Goal: Information Seeking & Learning: Compare options

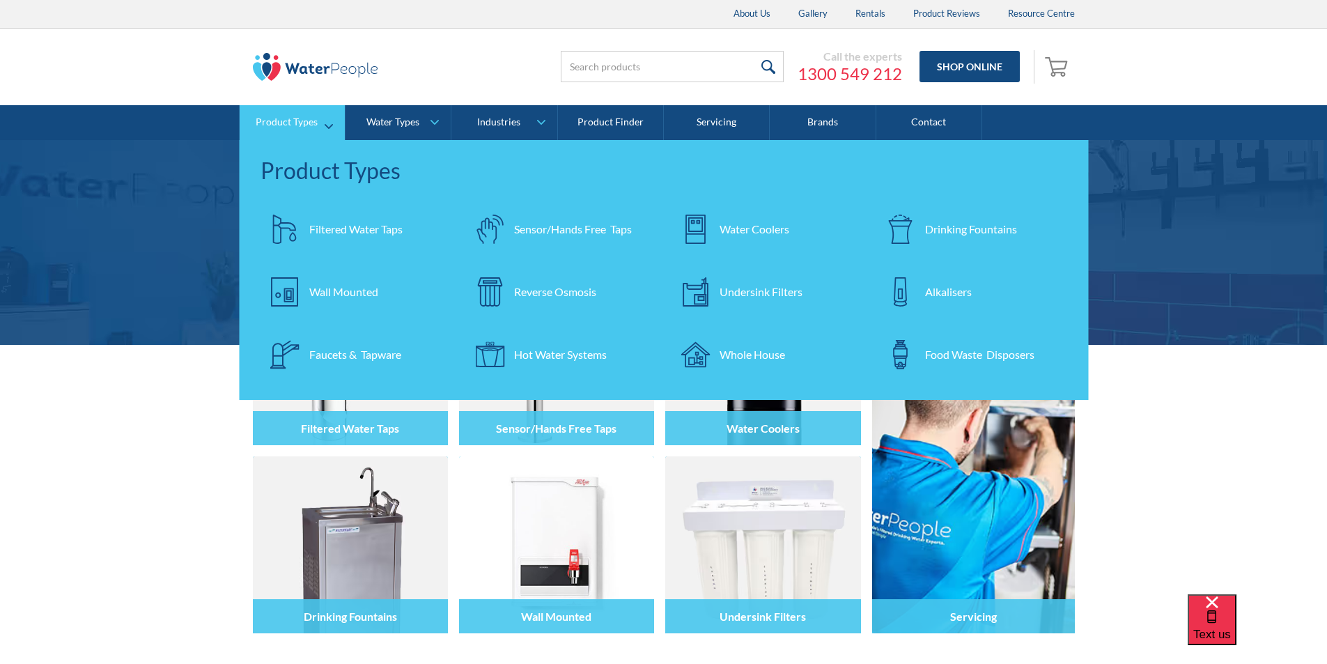
click at [327, 226] on div "Filtered Water Taps" at bounding box center [355, 229] width 93 height 17
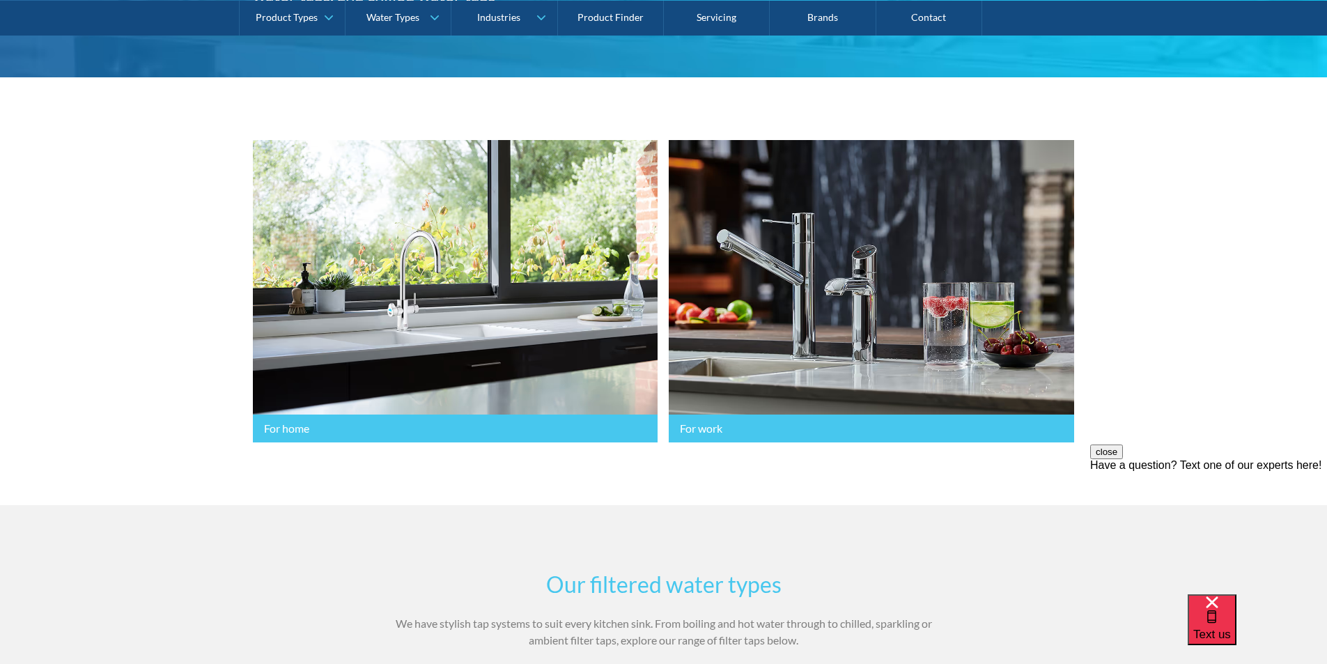
scroll to position [627, 0]
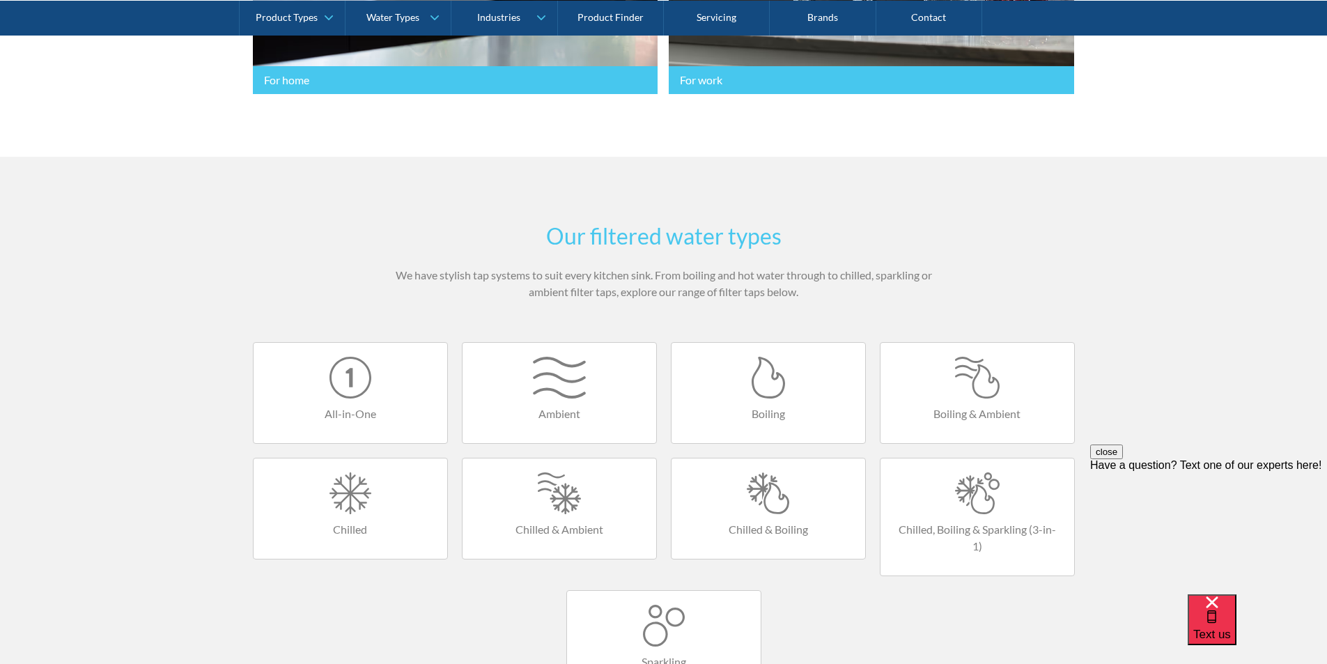
click at [764, 493] on div at bounding box center [769, 493] width 166 height 42
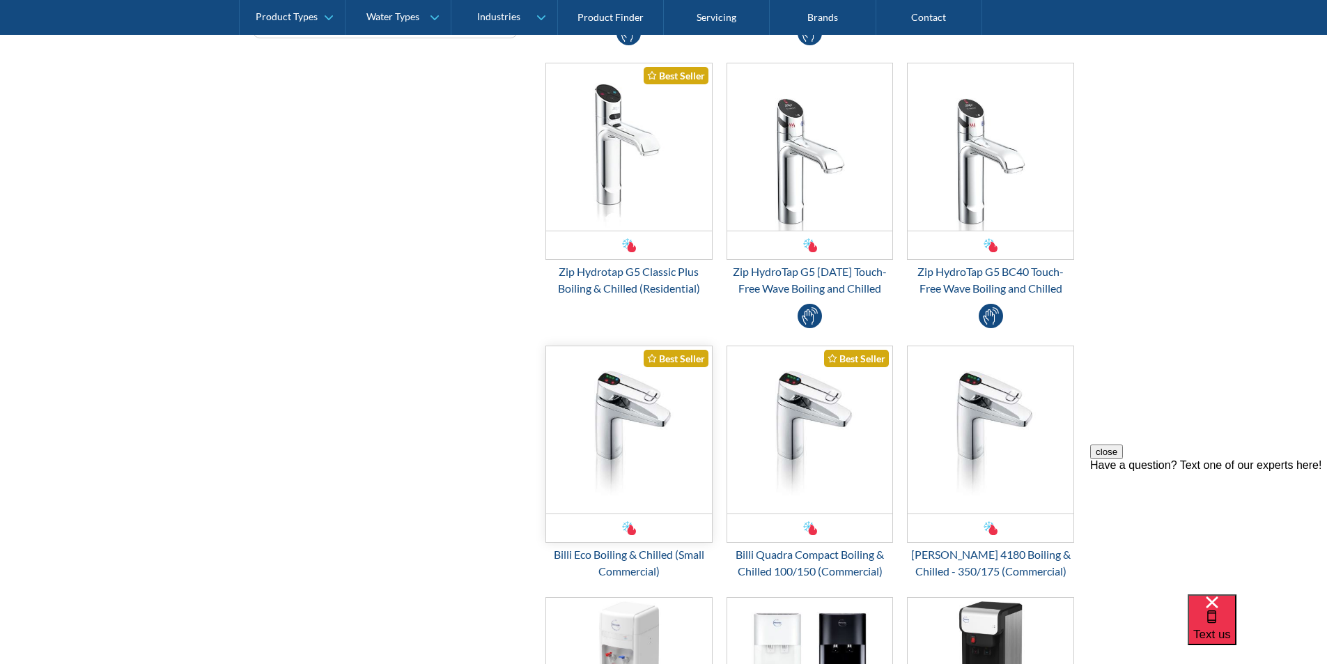
click at [630, 432] on img "Email Form 3" at bounding box center [629, 429] width 166 height 167
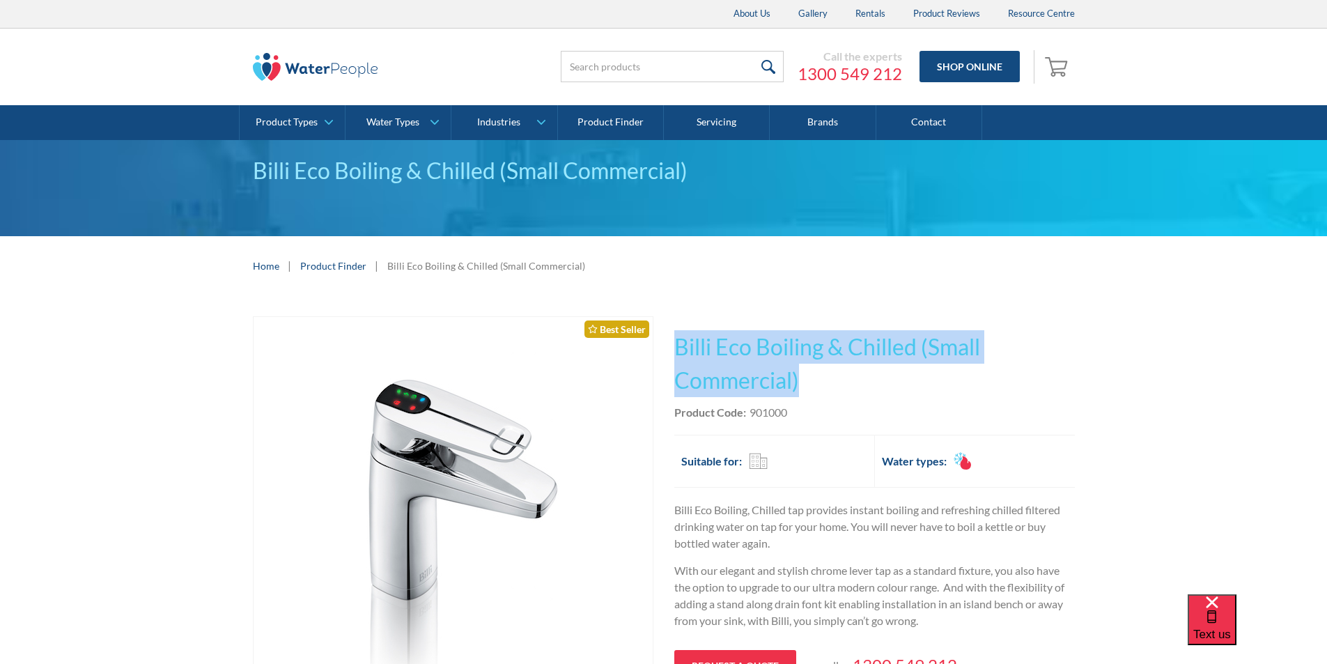
drag, startPoint x: 804, startPoint y: 380, endPoint x: 677, endPoint y: 344, distance: 131.9
click at [677, 344] on h1 "Billi Eco Boiling & Chilled (Small Commercial)" at bounding box center [874, 363] width 401 height 67
copy h1 "Billi Eco Boiling & Chilled (Small Commercial)"
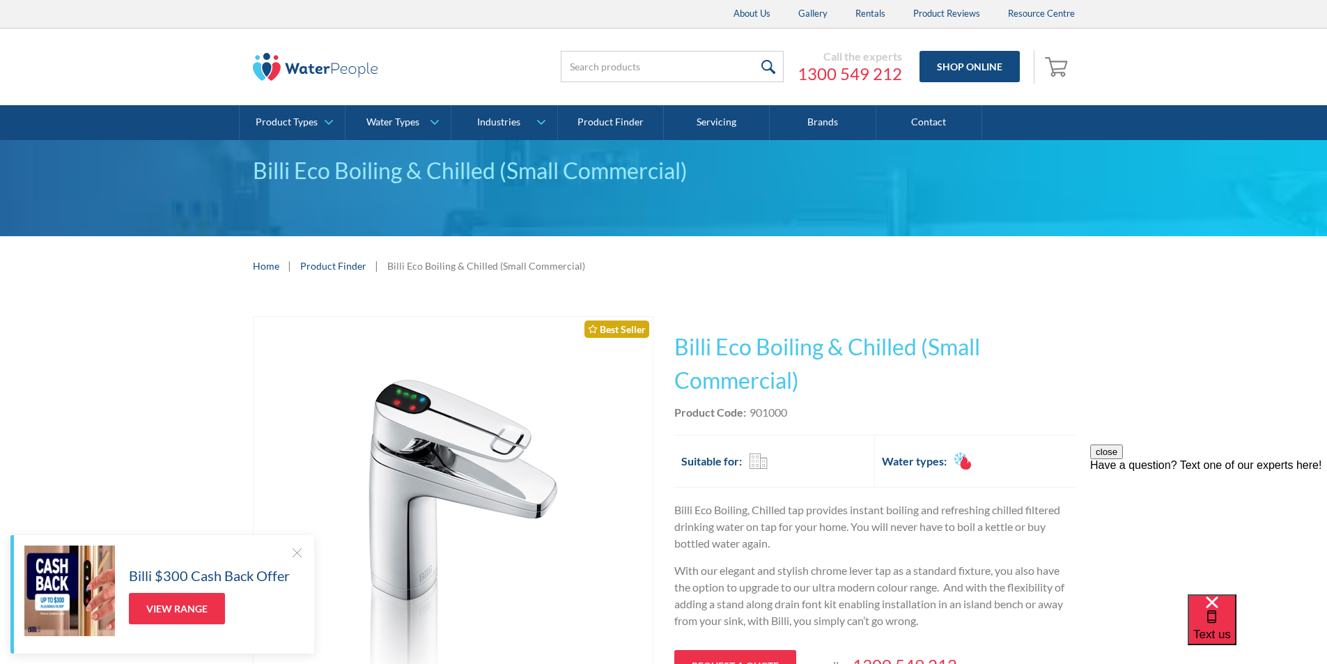
click at [795, 410] on div "Product Code: 901000" at bounding box center [874, 412] width 401 height 17
drag, startPoint x: 795, startPoint y: 410, endPoint x: 748, endPoint y: 414, distance: 47.6
click at [748, 414] on div "Product Code: 901000" at bounding box center [874, 412] width 401 height 17
copy div "901000"
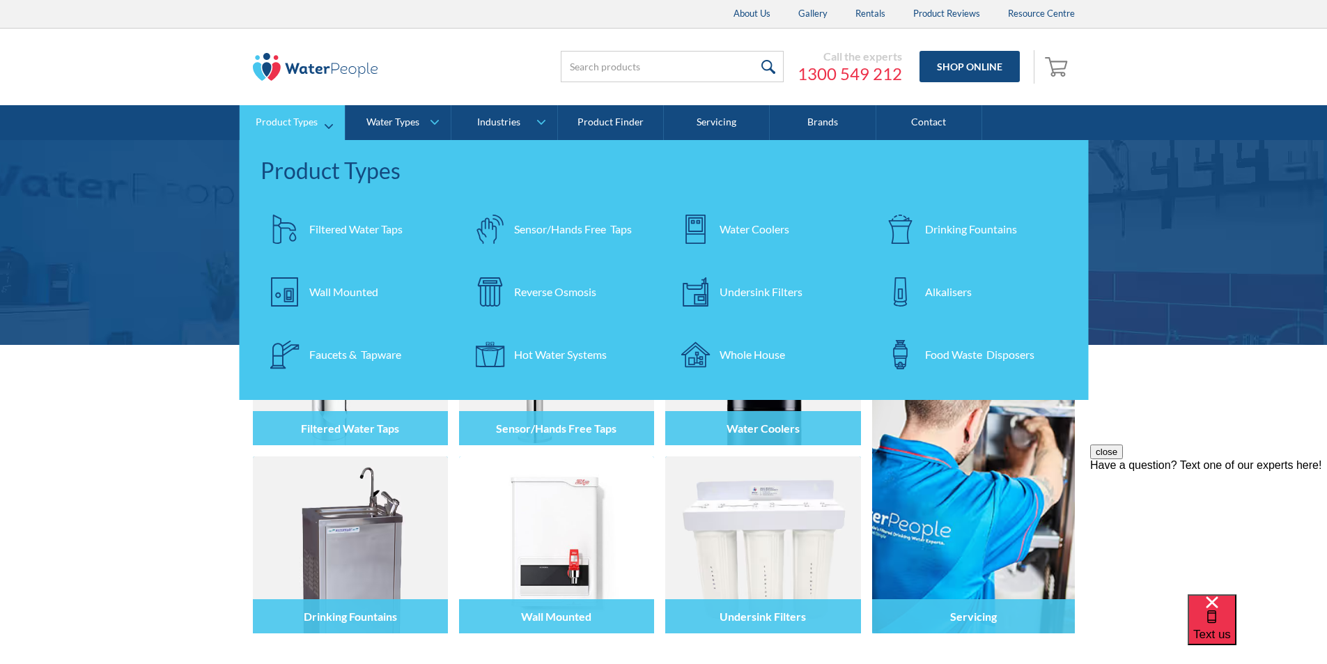
click at [355, 230] on div "Filtered Water Taps" at bounding box center [355, 229] width 93 height 17
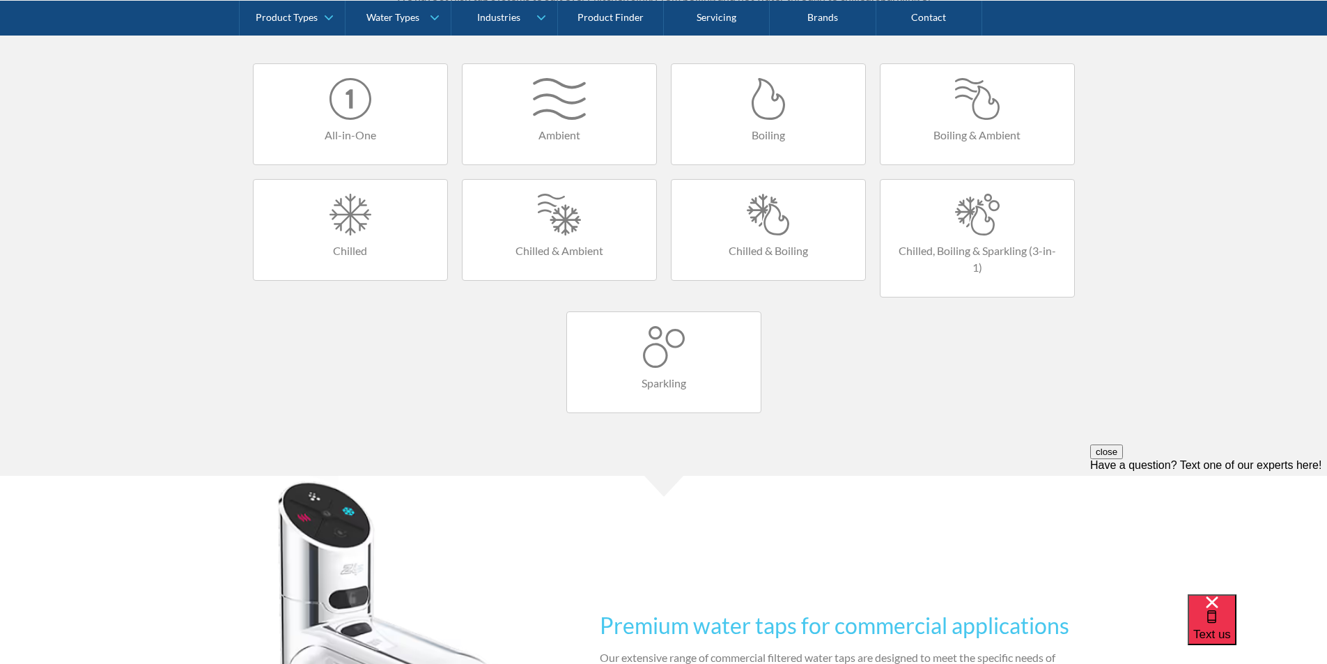
click at [765, 231] on div at bounding box center [769, 215] width 166 height 42
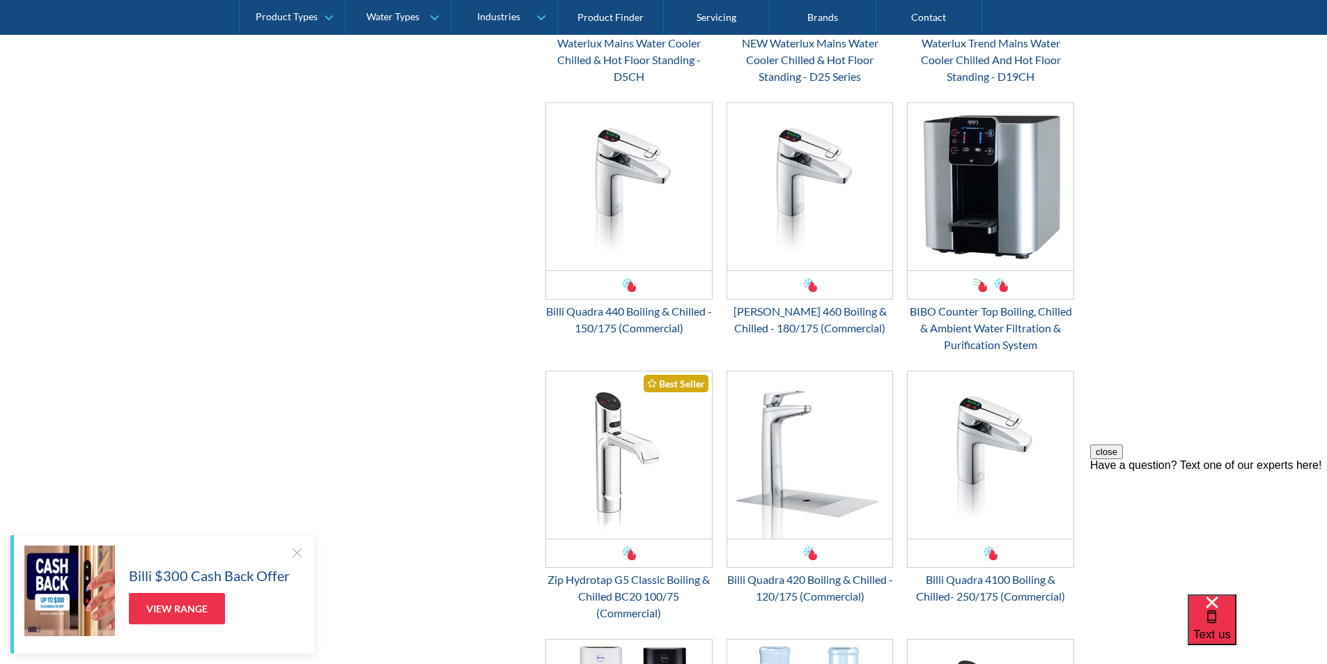
scroll to position [1393, 0]
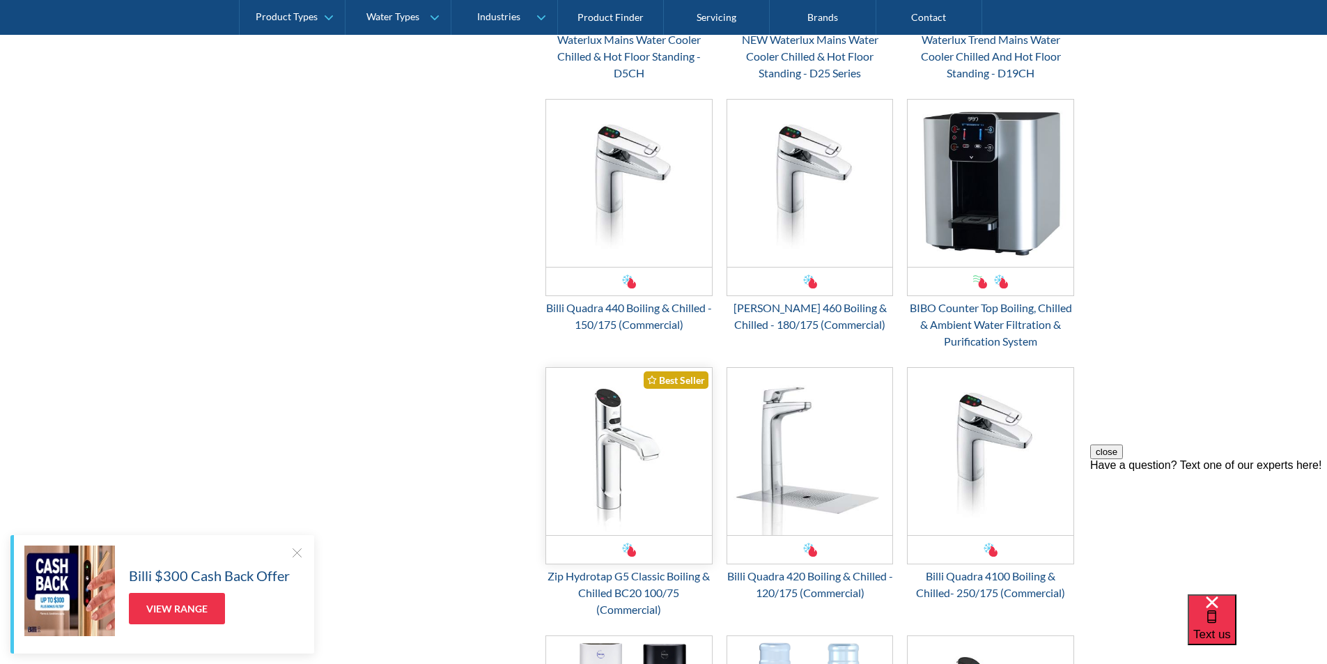
click at [637, 451] on img "Email Form 3" at bounding box center [629, 451] width 166 height 167
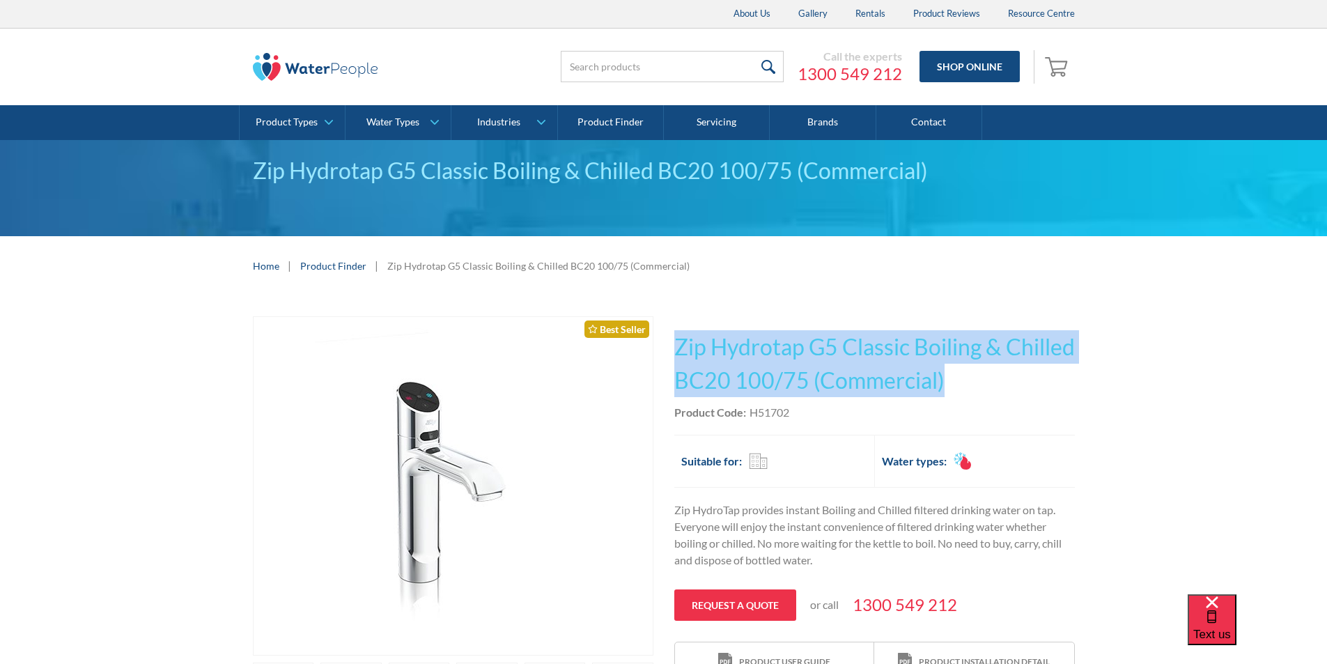
drag, startPoint x: 1032, startPoint y: 375, endPoint x: 676, endPoint y: 334, distance: 358.4
click at [676, 334] on h1 "Zip Hydrotap G5 Classic Boiling & Chilled BC20 100/75 (Commercial)" at bounding box center [874, 363] width 401 height 67
copy h1 "Zip Hydrotap G5 Classic Boiling & Chilled BC20 100/75 (Commercial)"
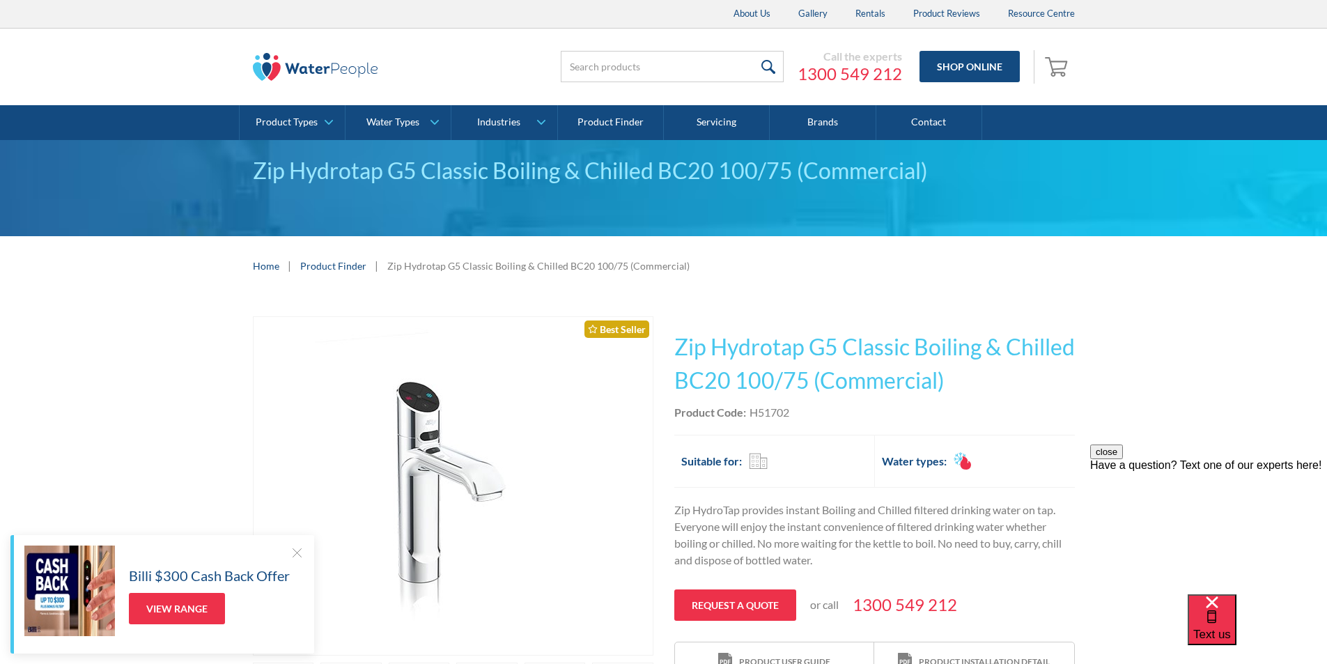
click at [800, 409] on div "Product Code: H51702" at bounding box center [874, 412] width 401 height 17
drag, startPoint x: 800, startPoint y: 409, endPoint x: 750, endPoint y: 411, distance: 50.2
click at [750, 411] on div "Product Code: H51702" at bounding box center [874, 412] width 401 height 17
copy div "H51702"
